Goal: Task Accomplishment & Management: Manage account settings

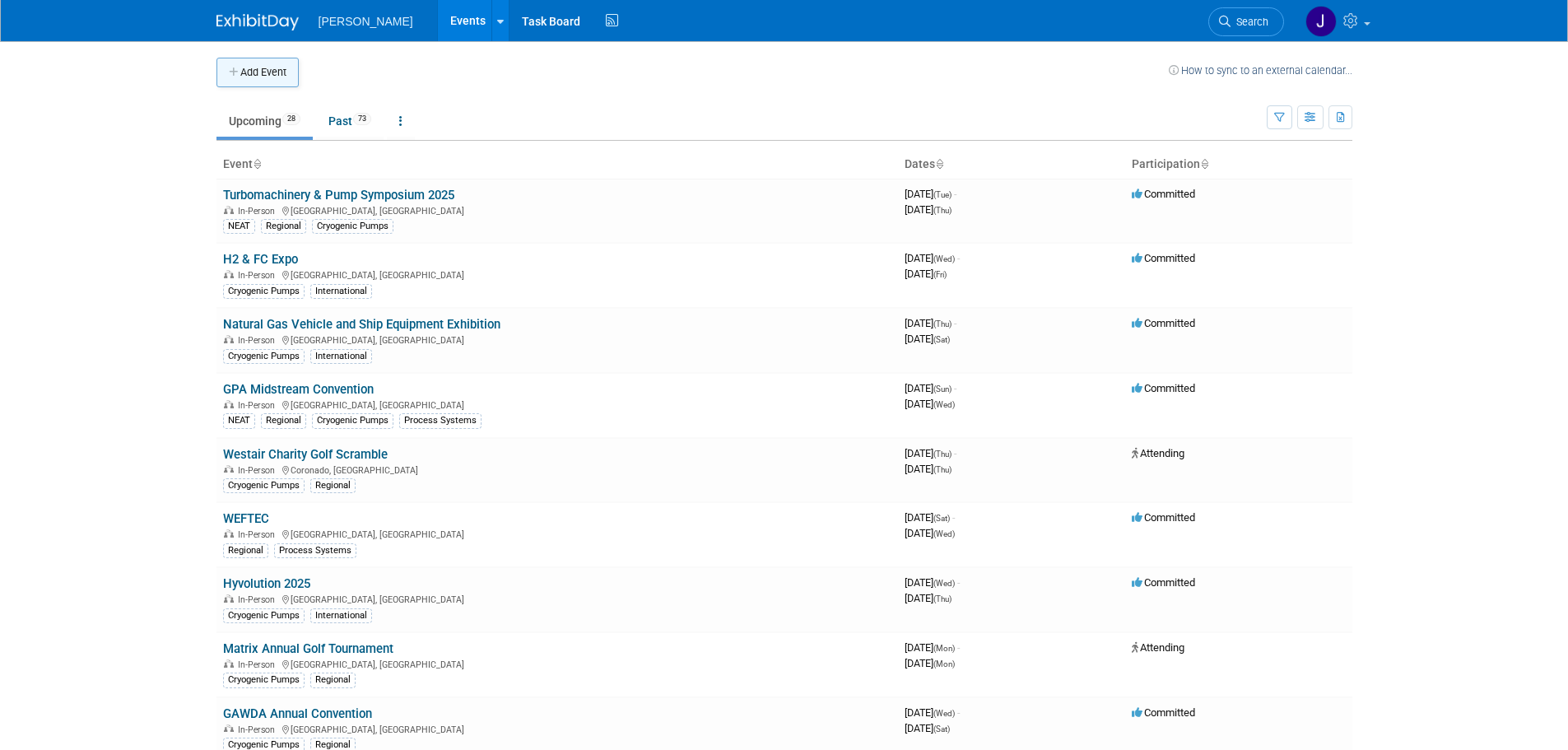
click at [270, 74] on button "Add Event" at bounding box center [258, 73] width 82 height 30
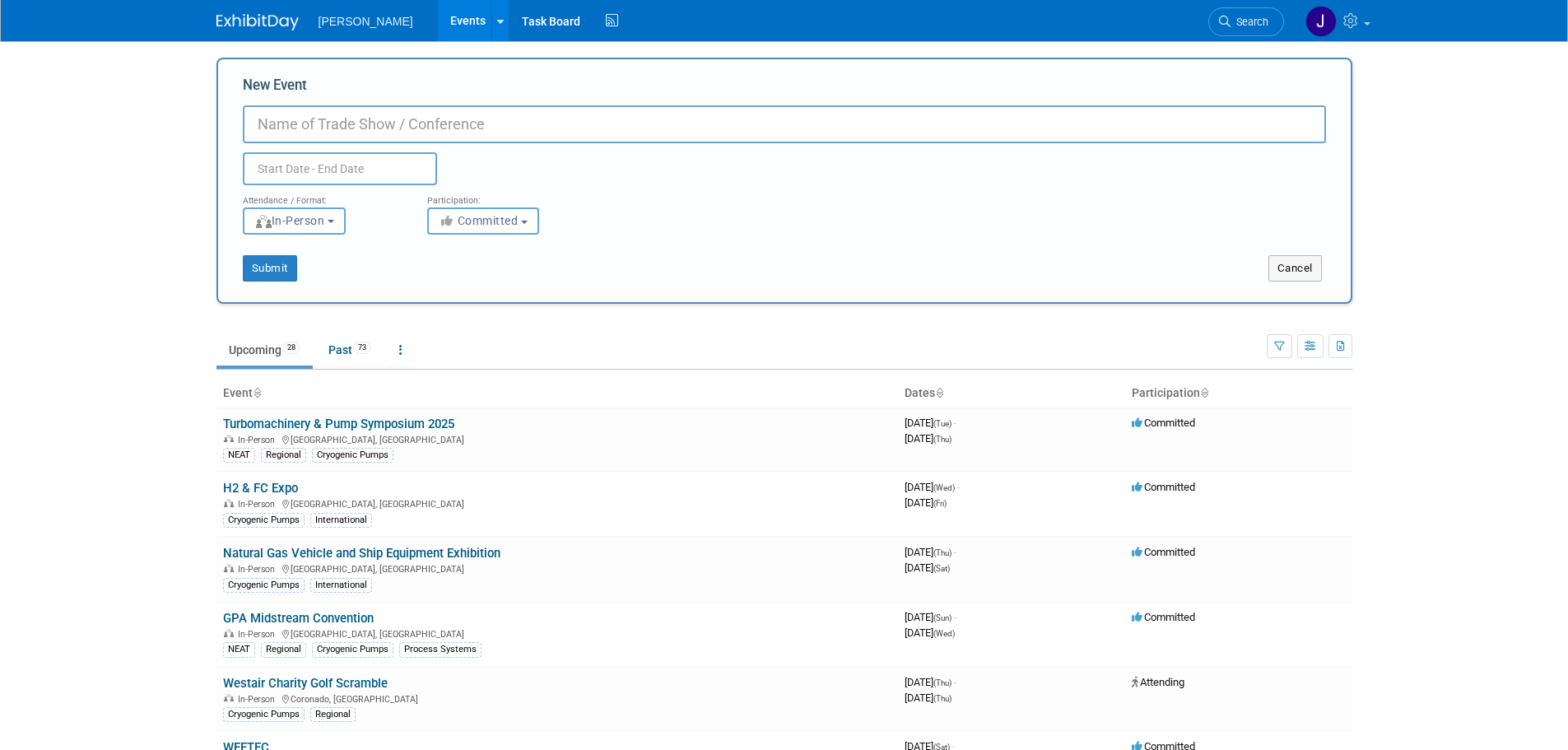
click at [379, 116] on input "New Event" at bounding box center [785, 125] width 1083 height 38
click at [425, 116] on input "New Event" at bounding box center [785, 125] width 1083 height 38
type input "Airgas Truck Rodeo"
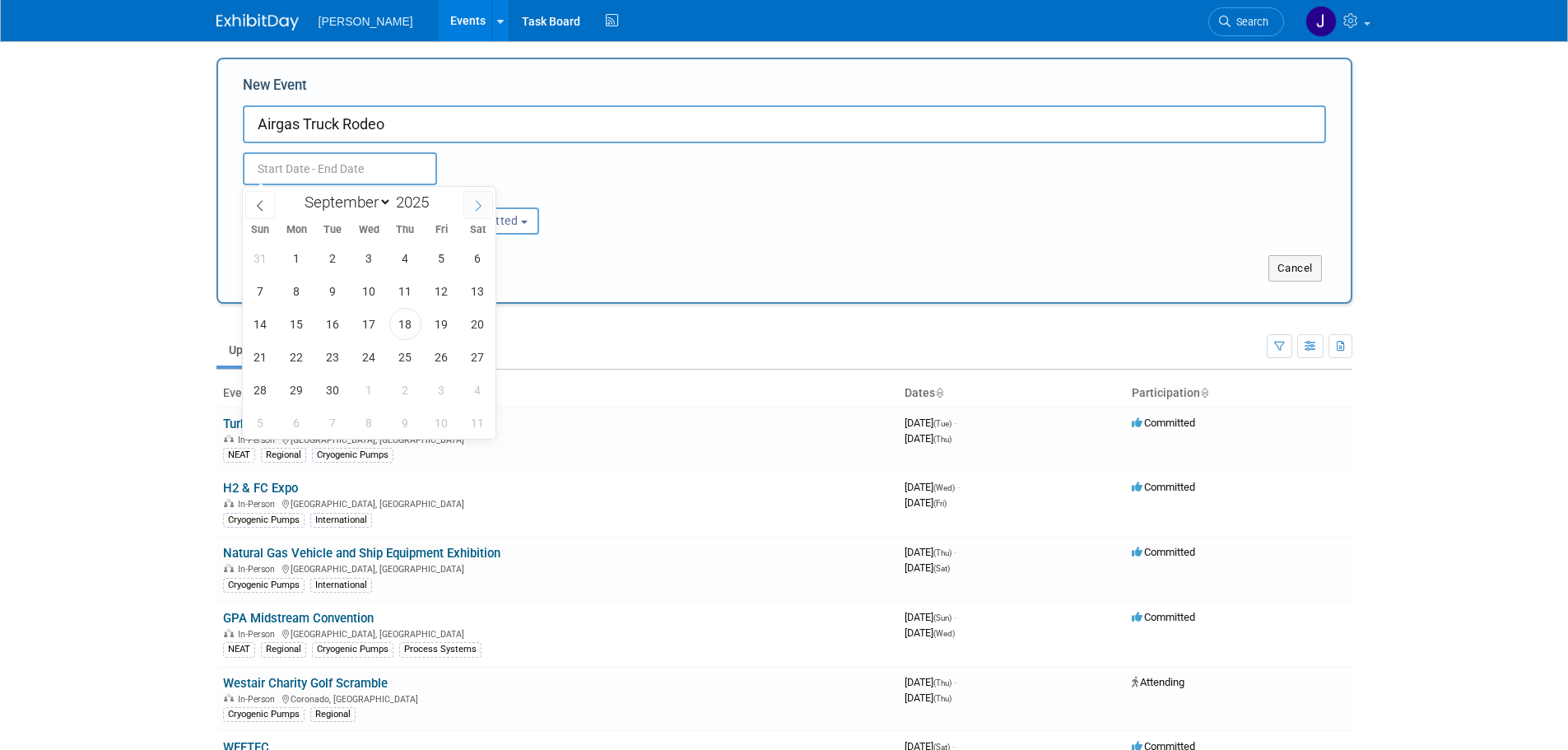
click at [480, 195] on span at bounding box center [478, 205] width 30 height 28
select select "9"
click at [334, 359] on span "21" at bounding box center [334, 358] width 32 height 32
click at [403, 358] on span "23" at bounding box center [405, 358] width 32 height 32
type input "[DATE] to [DATE]"
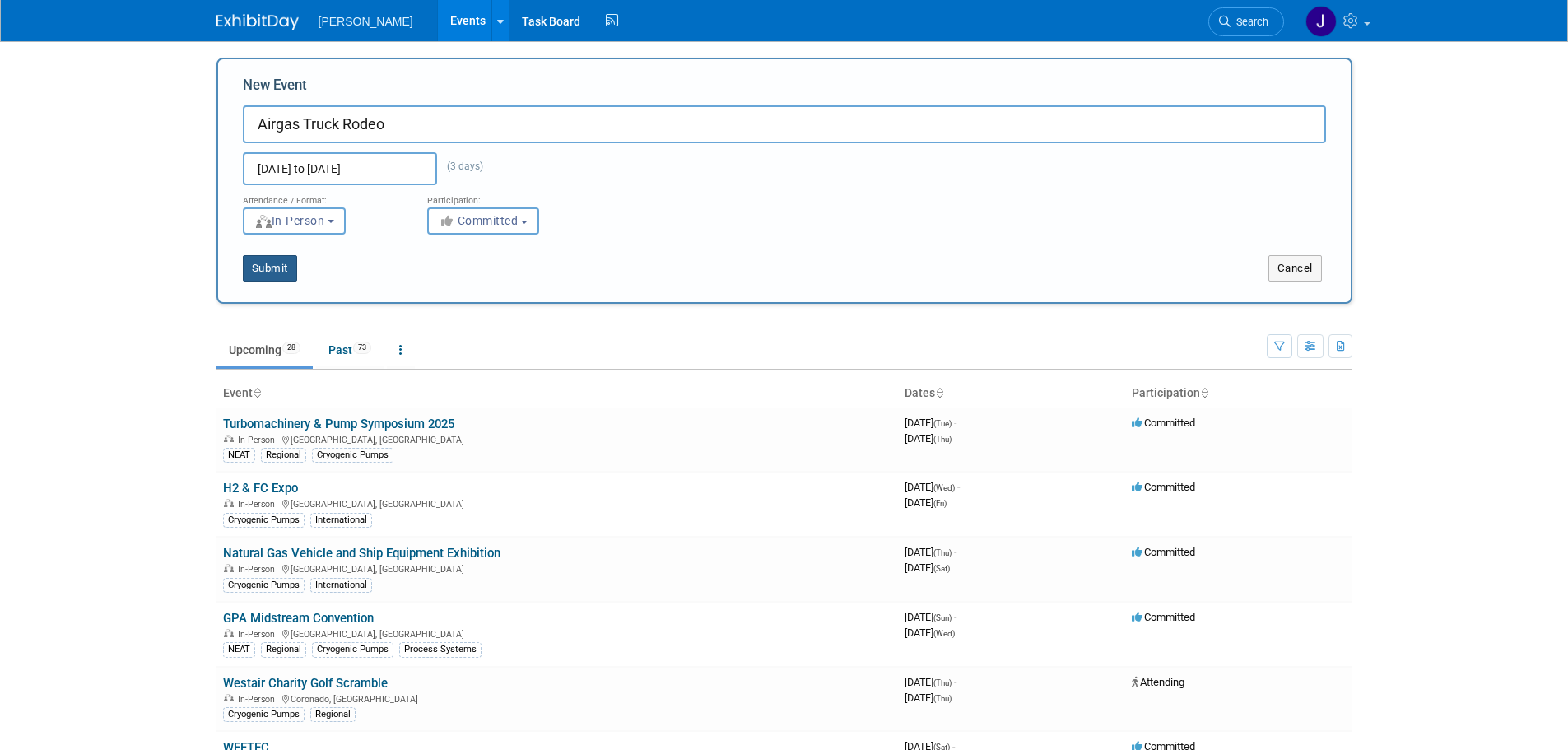
click at [268, 272] on button "Submit" at bounding box center [270, 268] width 55 height 26
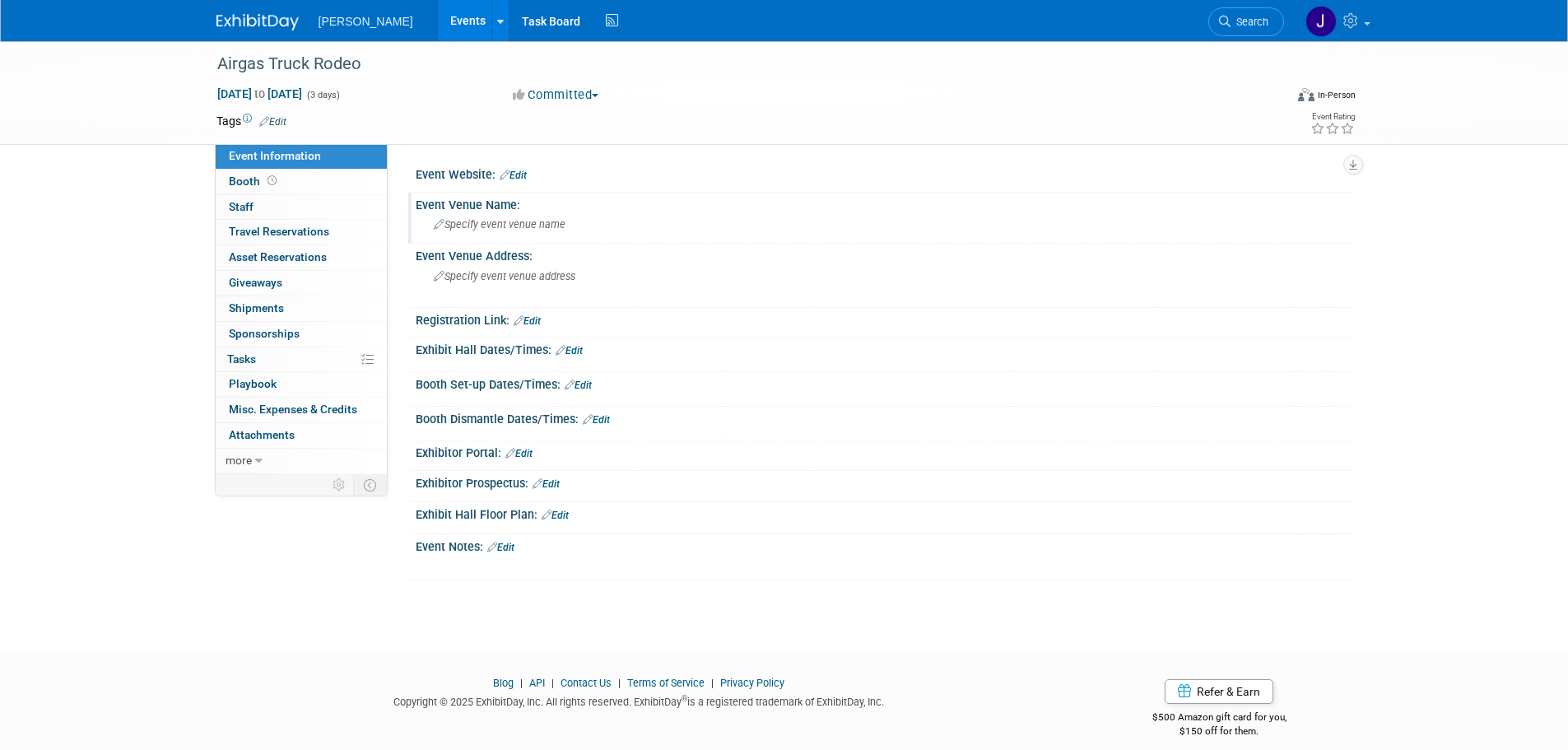
click at [527, 227] on span "Specify event venue name" at bounding box center [500, 224] width 131 height 12
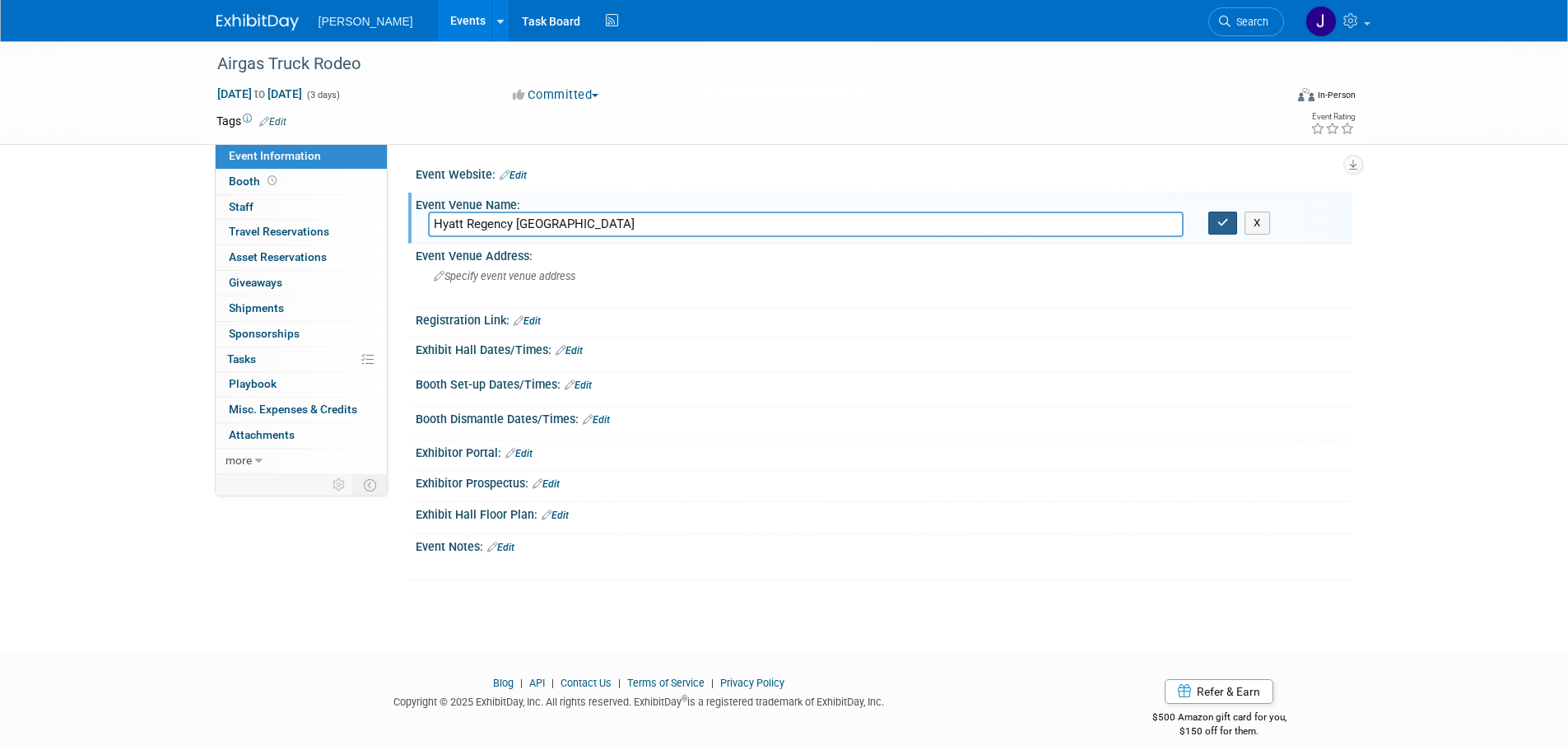
type input "Hyatt Regency [GEOGRAPHIC_DATA]"
click at [1229, 226] on button "button" at bounding box center [1223, 223] width 30 height 23
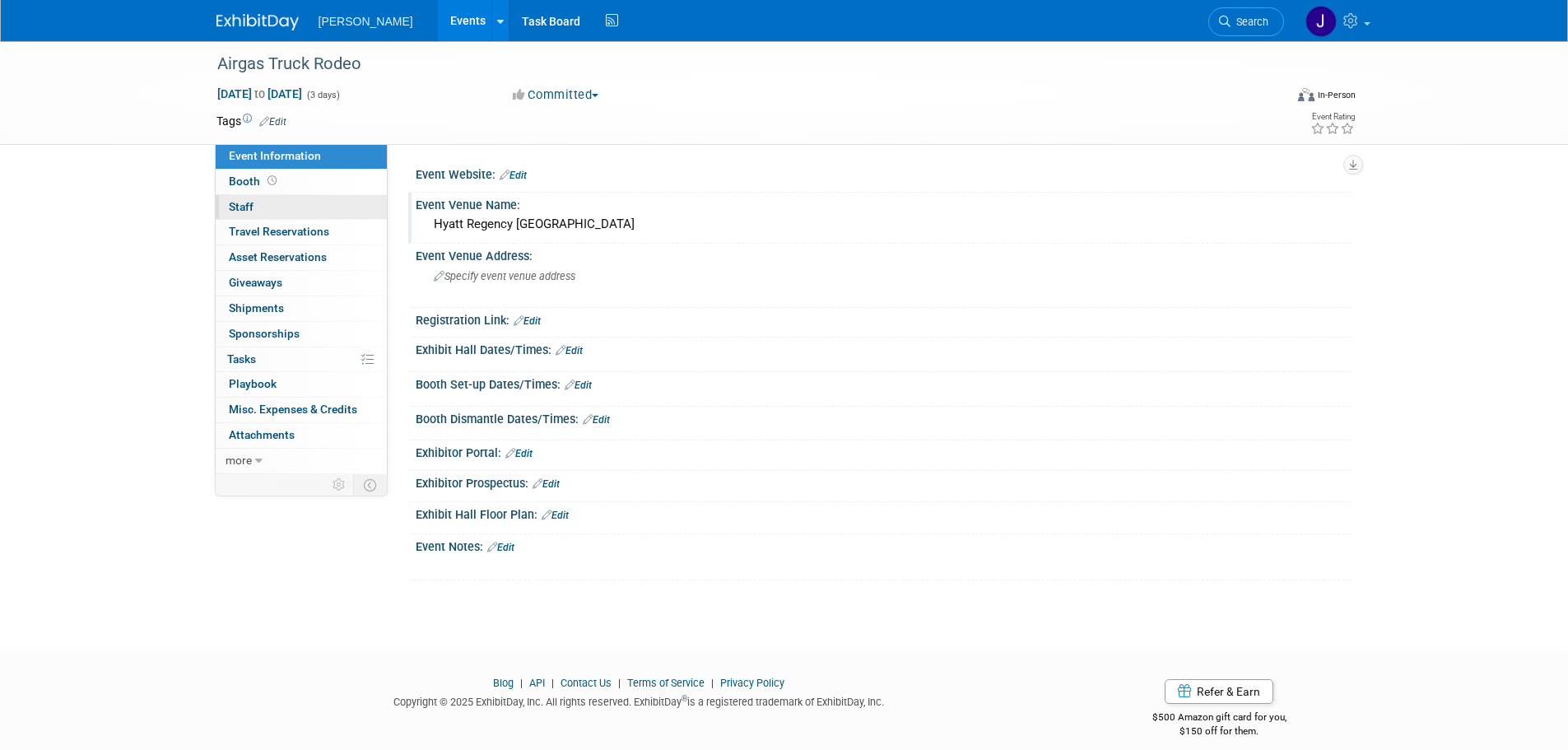
click at [286, 203] on link "0 Staff 0" at bounding box center [301, 207] width 171 height 25
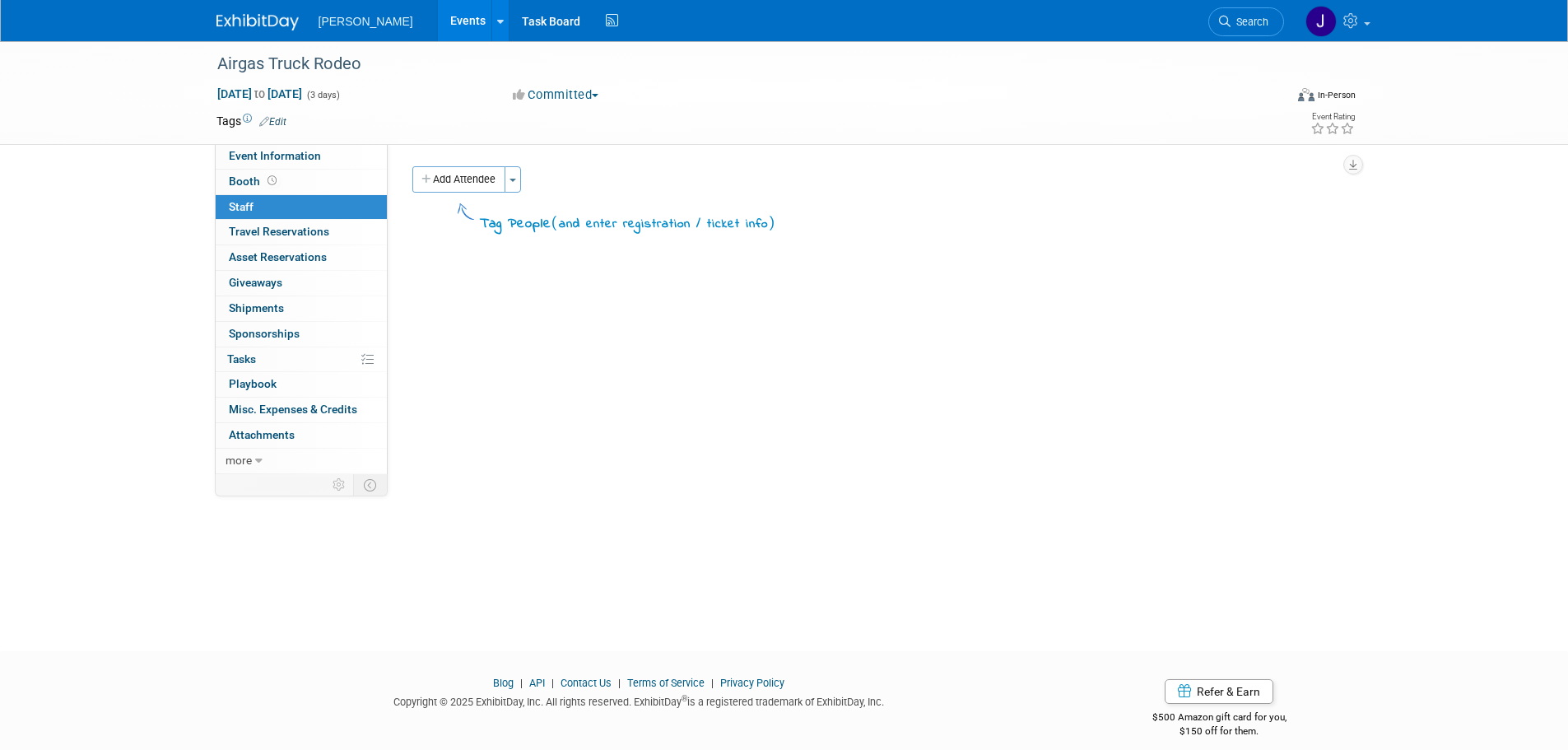
drag, startPoint x: 447, startPoint y: 182, endPoint x: 436, endPoint y: 166, distance: 19.4
click at [439, 169] on button "Add Attendee" at bounding box center [458, 179] width 93 height 26
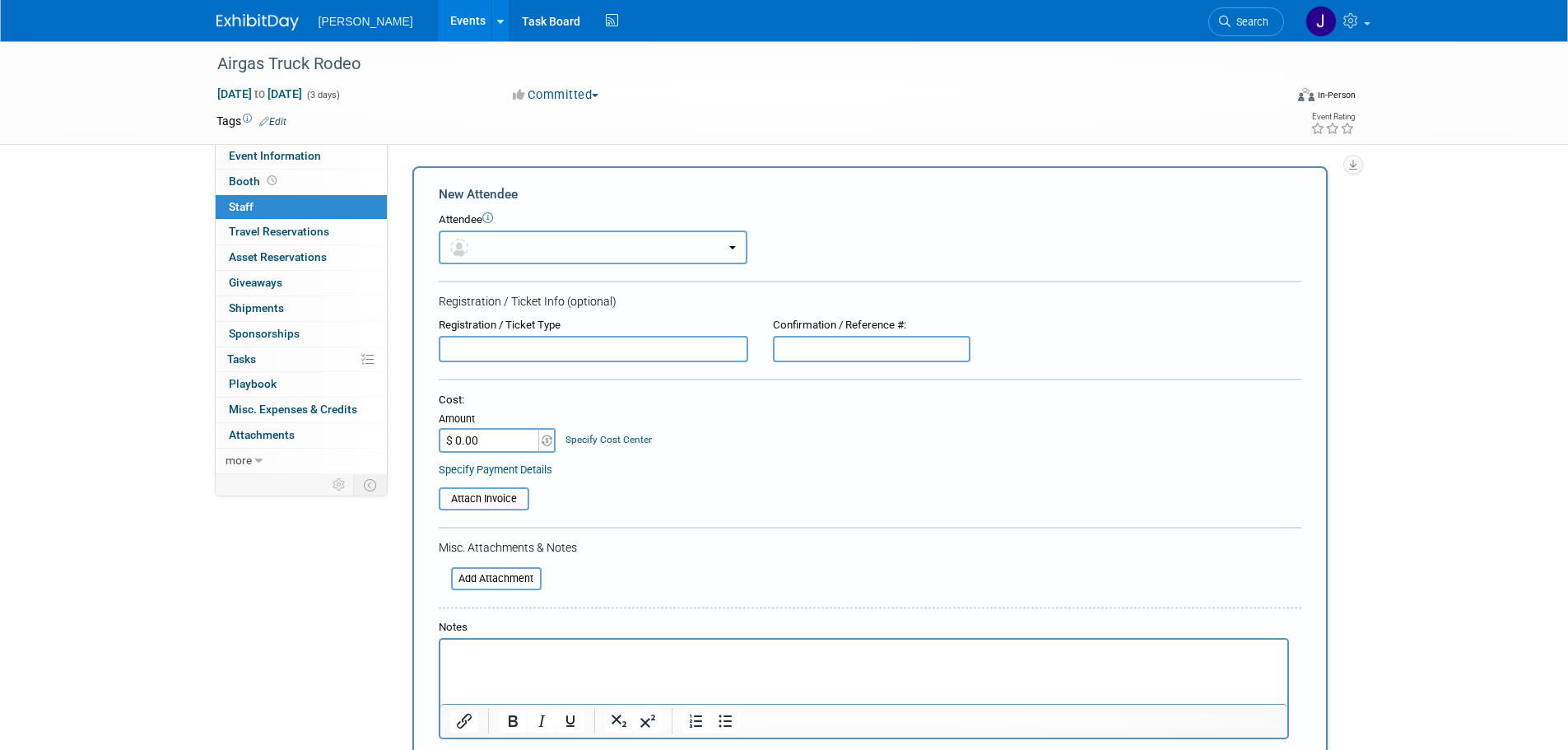
click at [512, 247] on button "button" at bounding box center [593, 247] width 309 height 34
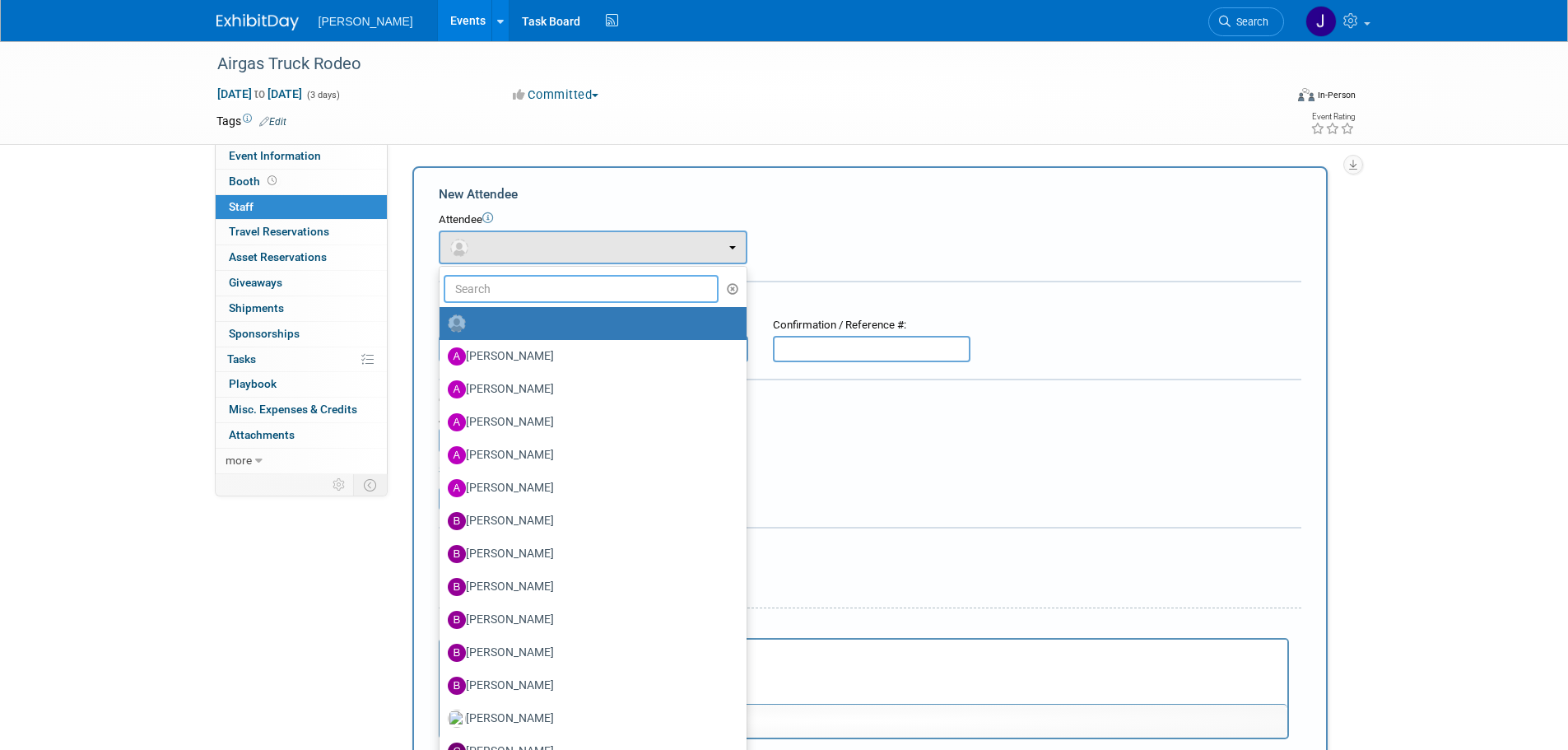
click at [563, 281] on input "text" at bounding box center [581, 288] width 276 height 28
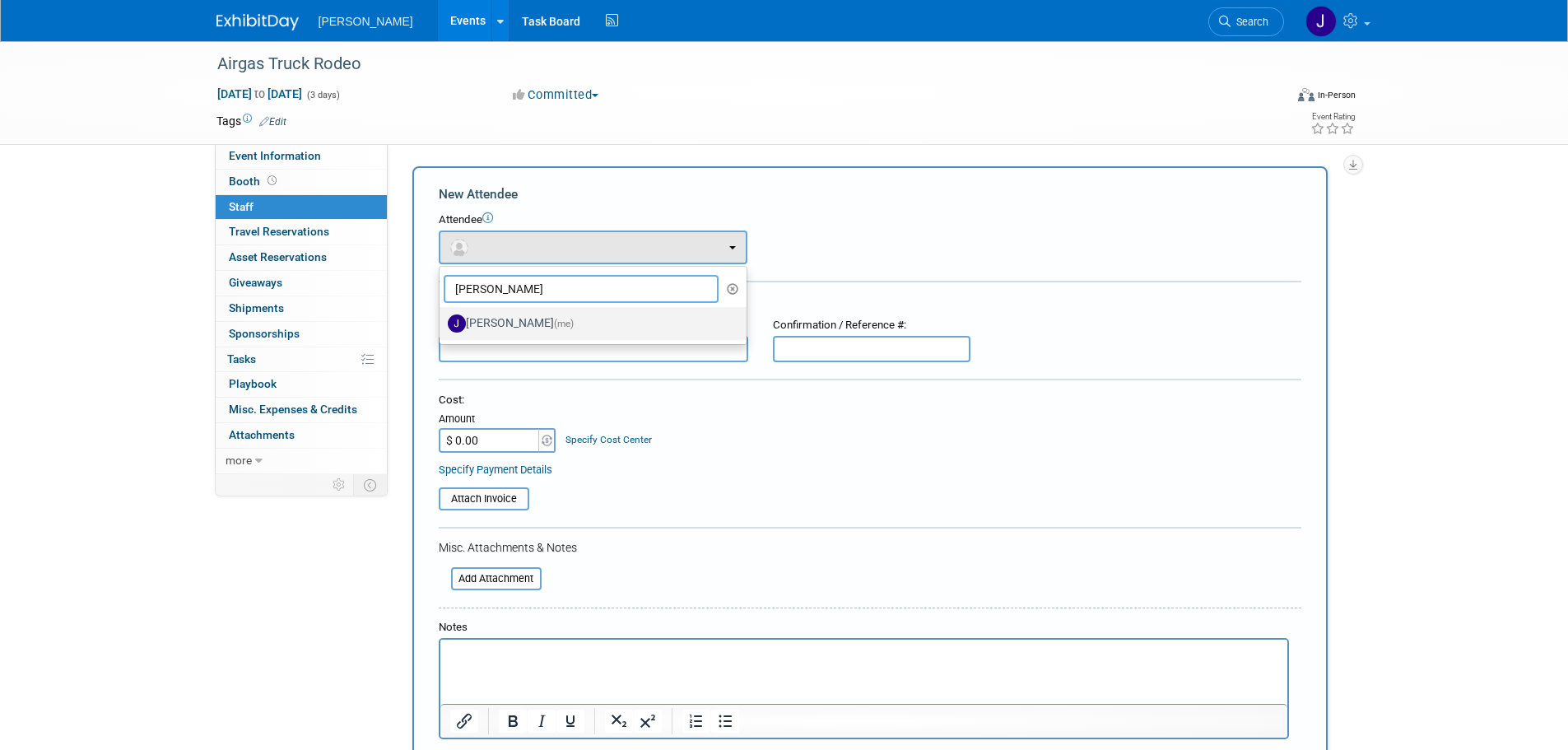
type input "[PERSON_NAME]"
click at [565, 332] on label "[PERSON_NAME] (me)" at bounding box center [589, 323] width 282 height 26
click at [442, 327] on input "[PERSON_NAME] (me)" at bounding box center [437, 322] width 11 height 11
select select "5ad16f07-5197-4f2f-a76d-ba98ed43a9cb"
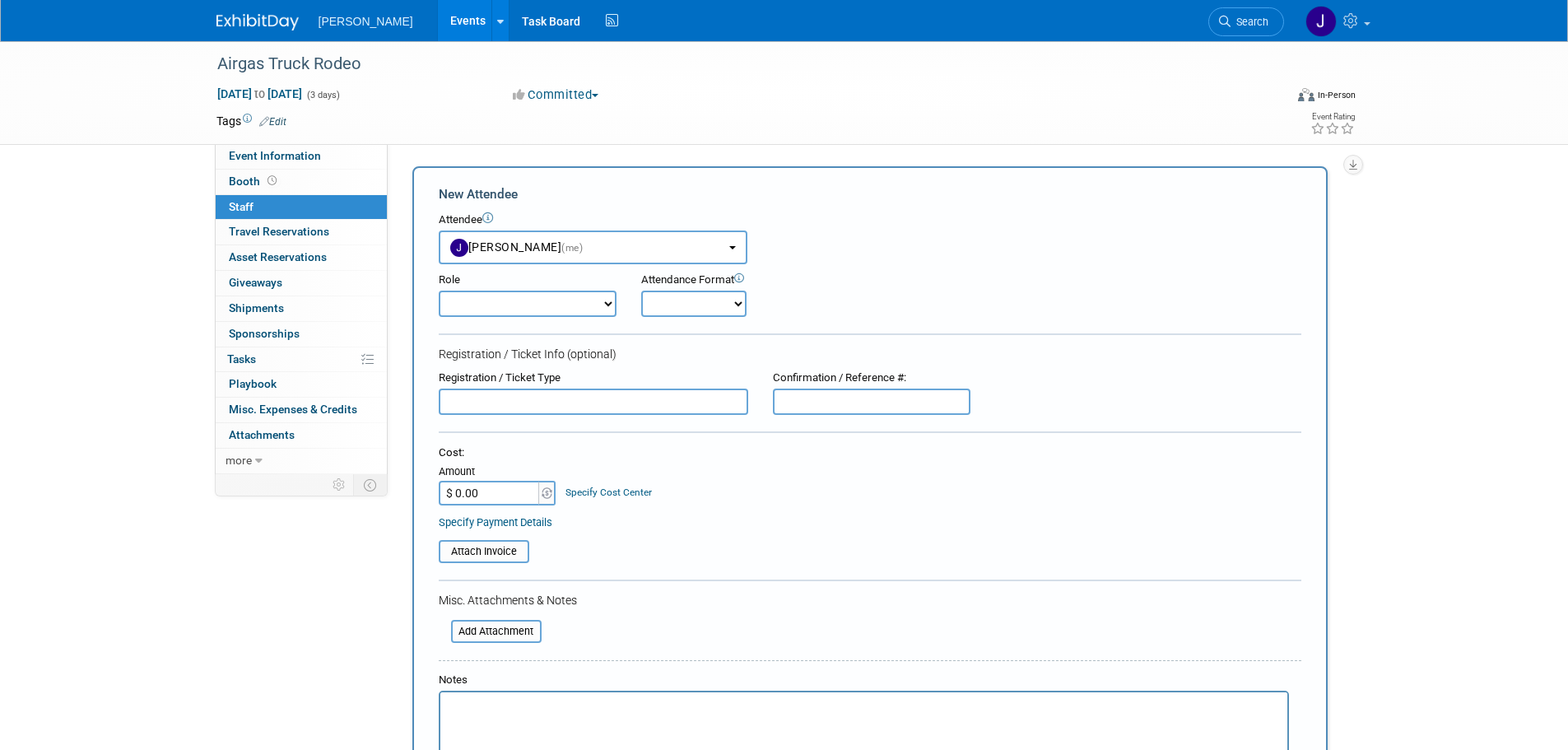
click at [608, 294] on select "Demonstrator Host Planner Presenter Sales Representative Set-up/Dismantle Crew …" at bounding box center [527, 304] width 177 height 26
select select "4"
click at [438, 291] on select "Demonstrator Host Planner Presenter Sales Representative Set-up/Dismantle Crew …" at bounding box center [527, 304] width 177 height 26
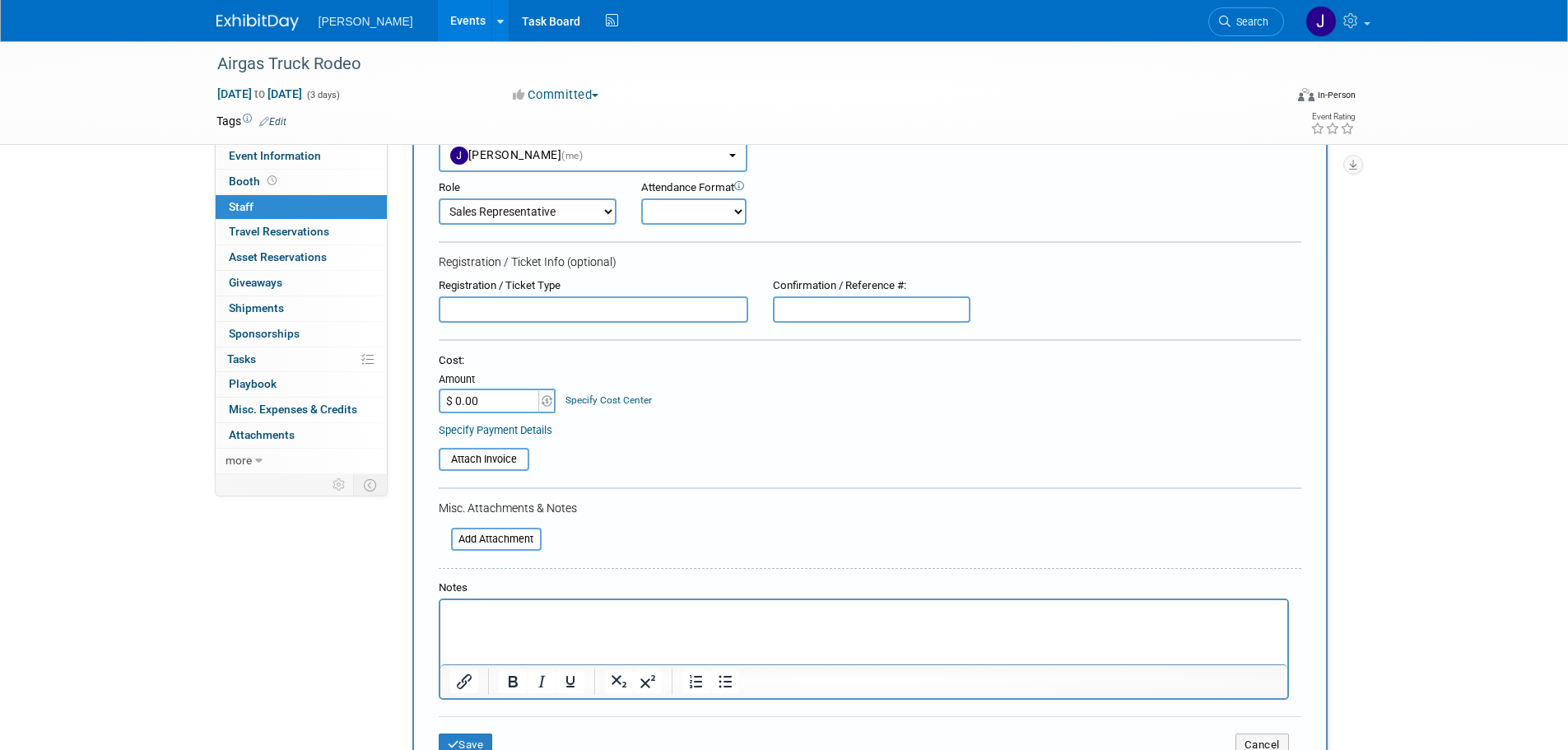
scroll to position [247, 0]
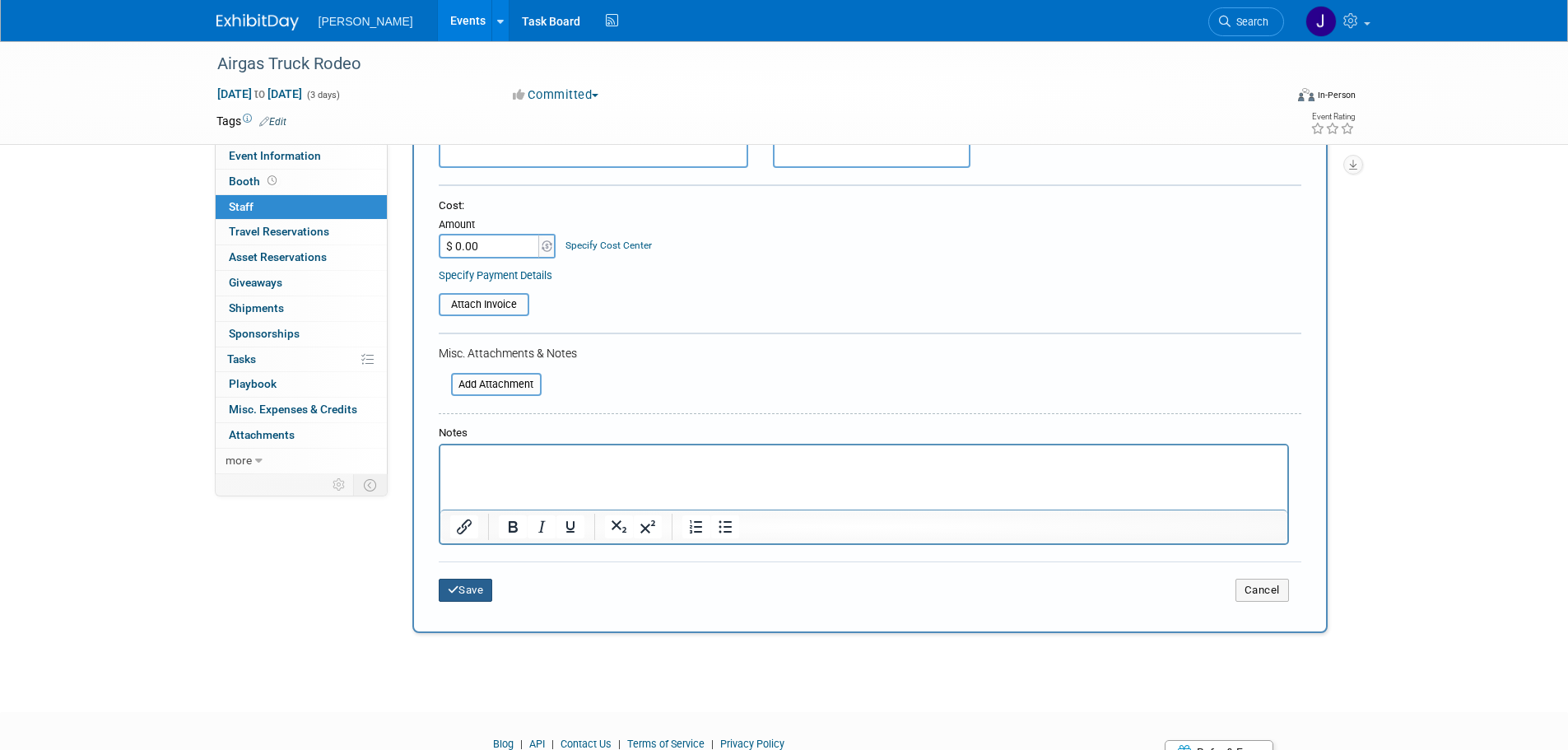
click at [485, 594] on button "Save" at bounding box center [466, 590] width 55 height 23
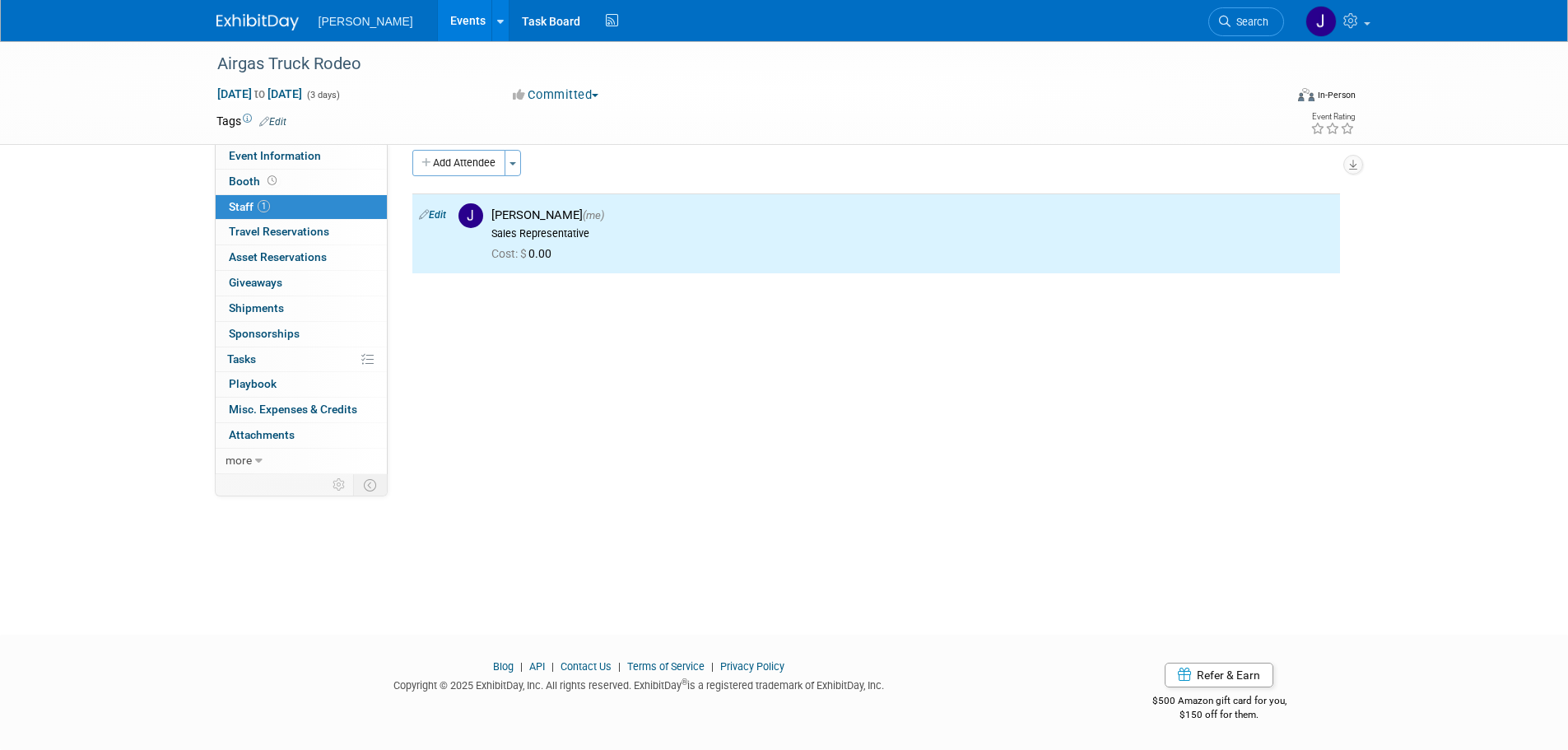
scroll to position [0, 0]
